Goal: Task Accomplishment & Management: Use online tool/utility

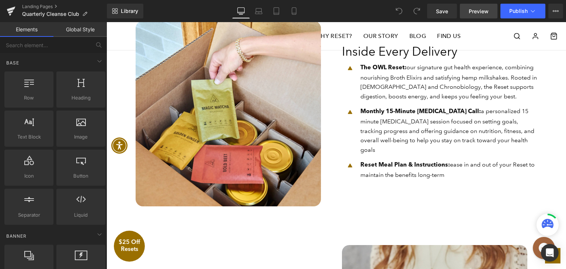
click at [483, 9] on span "Preview" at bounding box center [479, 11] width 20 height 8
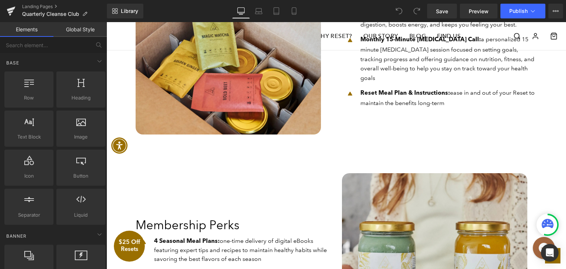
scroll to position [553, 0]
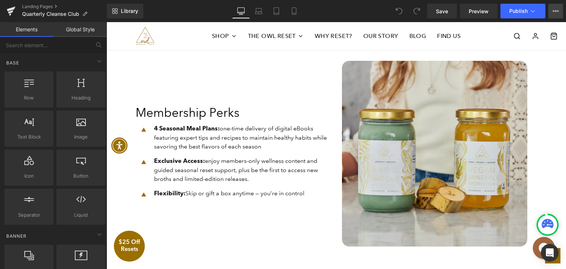
click at [556, 8] on icon at bounding box center [556, 11] width 6 height 6
